Goal: Task Accomplishment & Management: Manage account settings

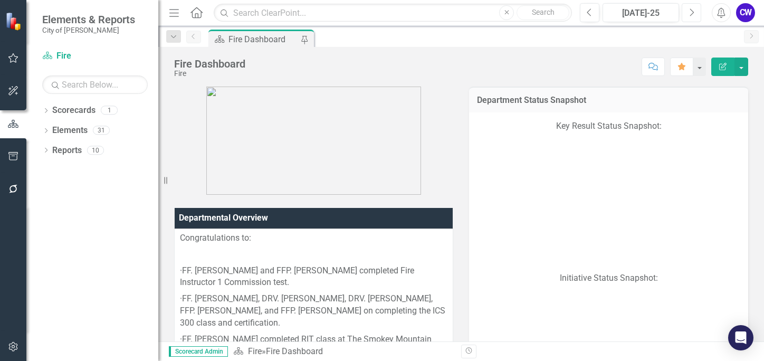
click at [690, 14] on icon "Next" at bounding box center [692, 13] width 6 height 10
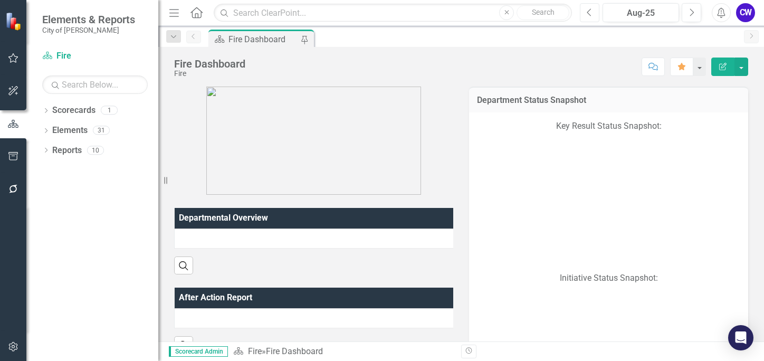
click at [592, 11] on icon "Previous" at bounding box center [590, 13] width 6 height 10
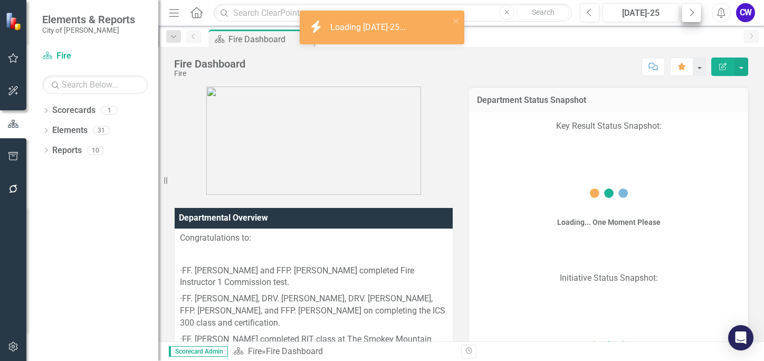
click at [699, 10] on button "Next" at bounding box center [692, 12] width 20 height 19
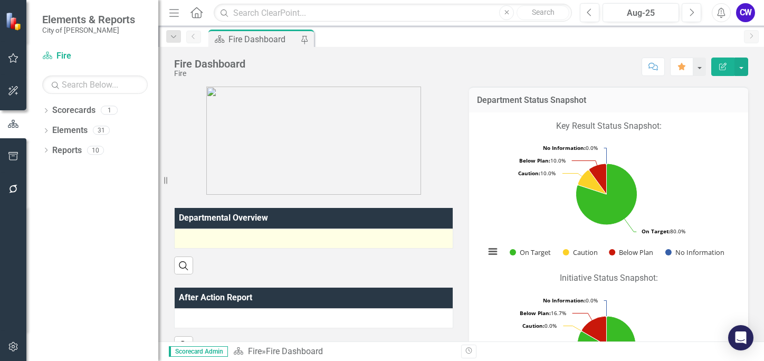
click at [202, 239] on div at bounding box center [314, 238] width 268 height 13
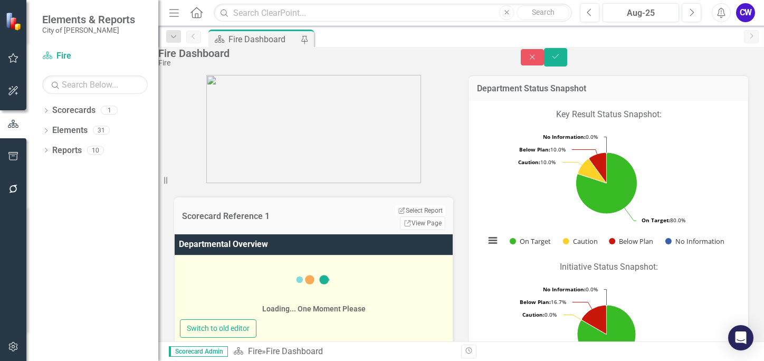
click at [221, 276] on div "Loading... One Moment Please" at bounding box center [314, 289] width 268 height 61
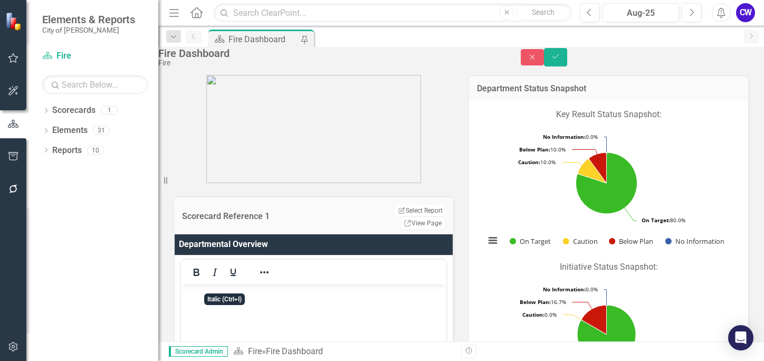
drag, startPoint x: 221, startPoint y: 276, endPoint x: 138, endPoint y: 294, distance: 84.7
click at [138, 294] on div "Dropdown Scorecards 1 Fire Dropdown Elements 31 Dropdown Objective Objectives 8…" at bounding box center [92, 231] width 132 height 259
click at [217, 298] on p "Rich Text Area. Press ALT-0 for help." at bounding box center [314, 293] width 260 height 13
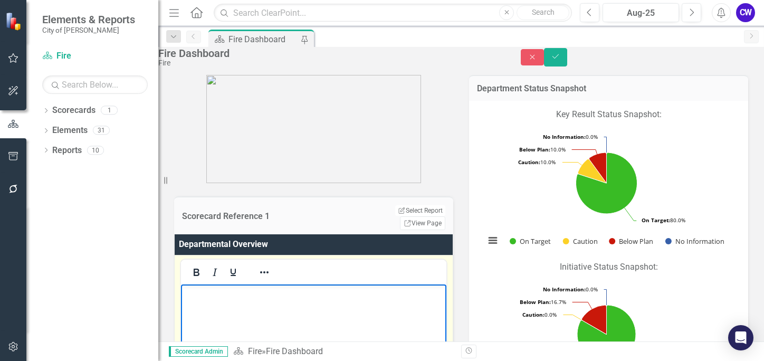
paste body "Rich Text Area. Press ALT-0 for help."
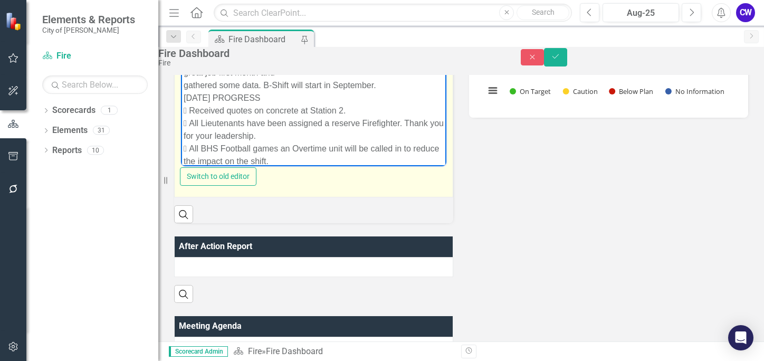
scroll to position [349, 0]
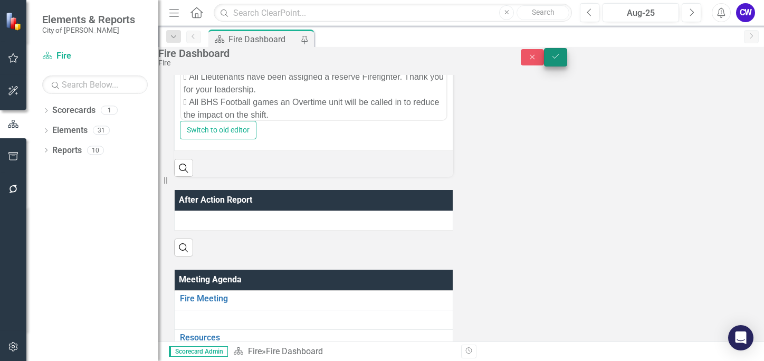
click at [561, 60] on icon "Save" at bounding box center [556, 56] width 10 height 7
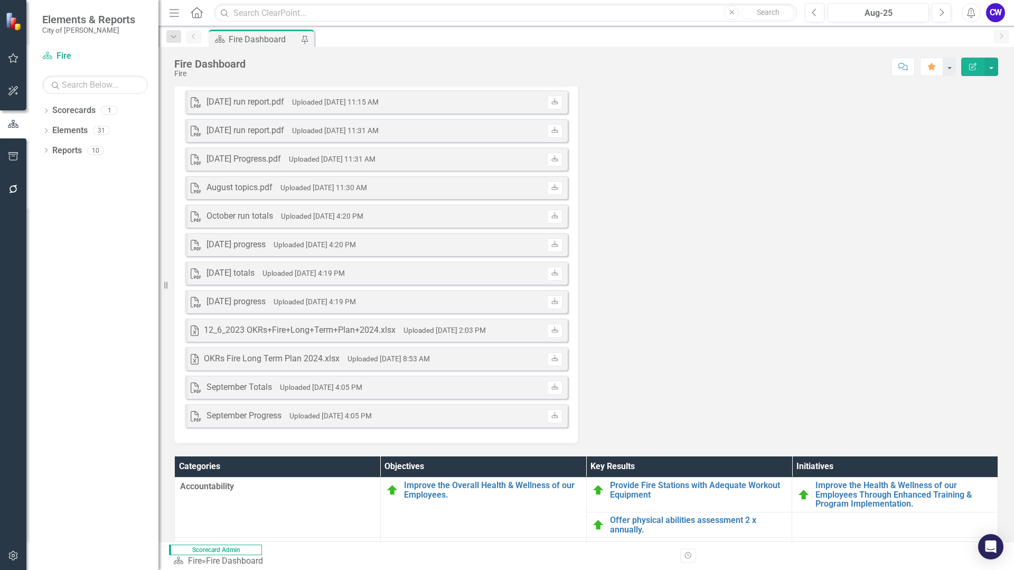
scroll to position [1951, 0]
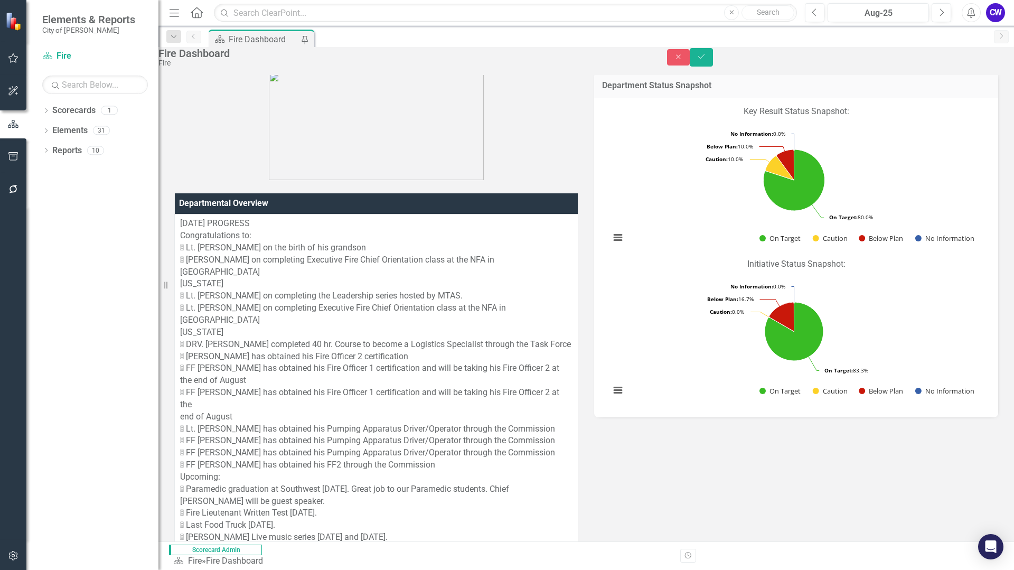
scroll to position [0, 0]
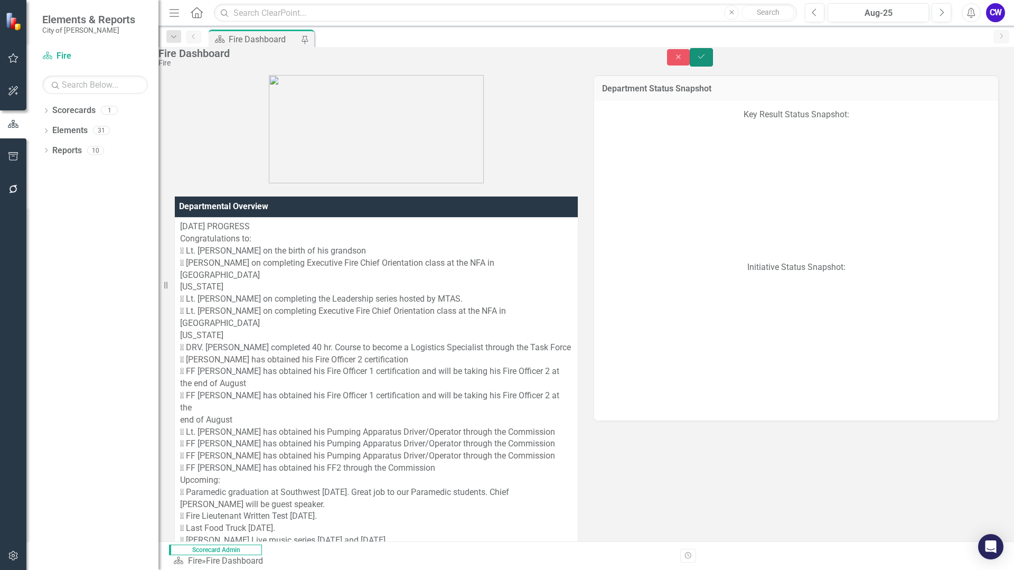
click at [706, 60] on icon "Save" at bounding box center [701, 56] width 10 height 7
